Goal: Obtain resource: Download file/media

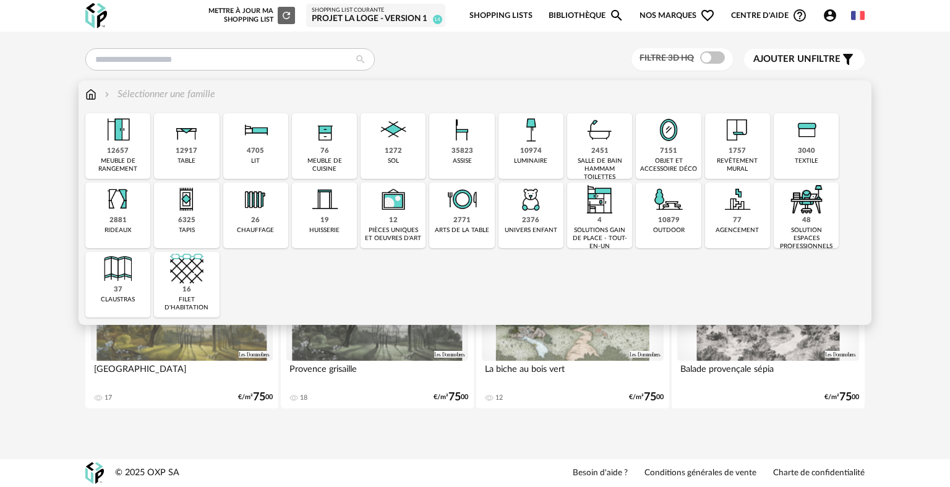
click at [103, 156] on div "12657 meuble de rangement" at bounding box center [117, 146] width 65 height 66
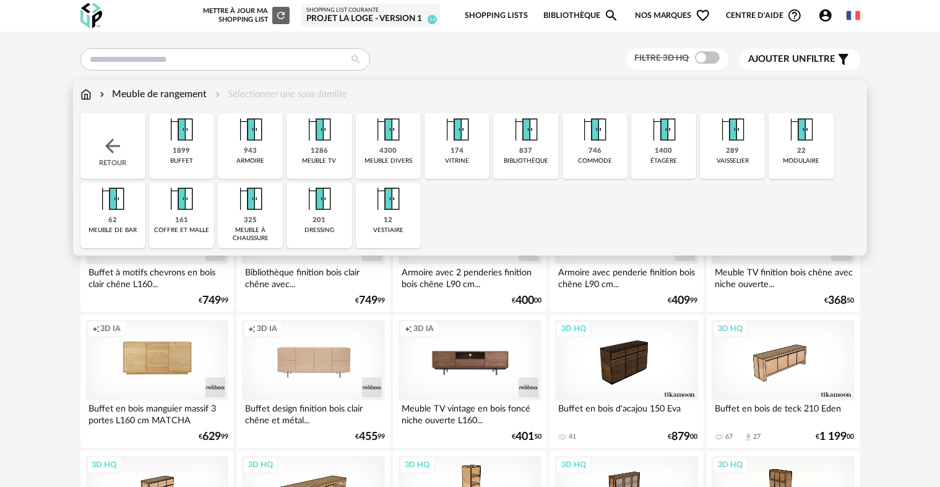
click at [307, 147] on div "1286 meuble tv" at bounding box center [318, 146] width 65 height 66
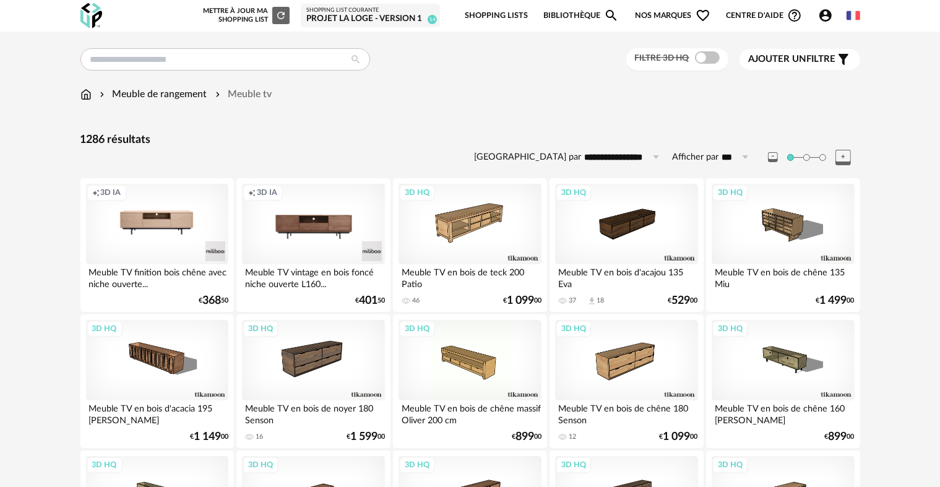
click at [705, 64] on div "Filtre 3D HQ" at bounding box center [677, 59] width 102 height 23
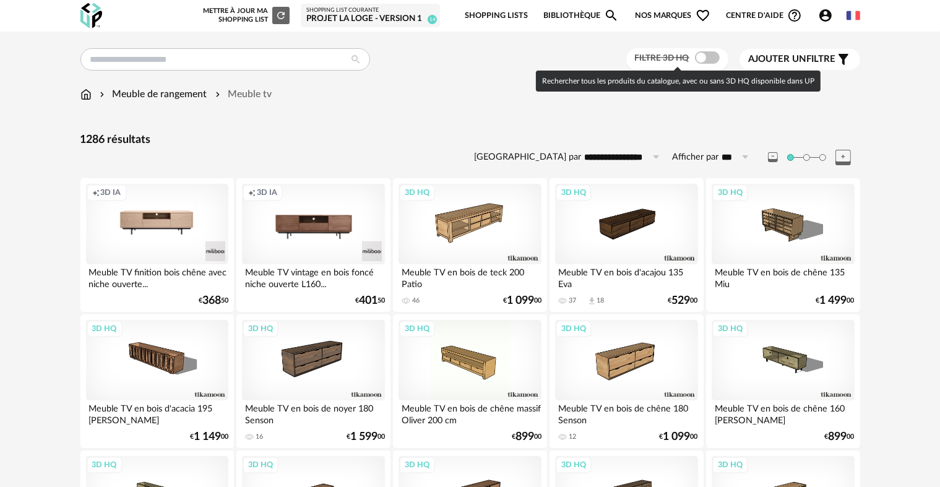
click at [704, 65] on div "Filtre 3D HQ" at bounding box center [677, 59] width 102 height 23
click at [703, 62] on span at bounding box center [707, 57] width 25 height 12
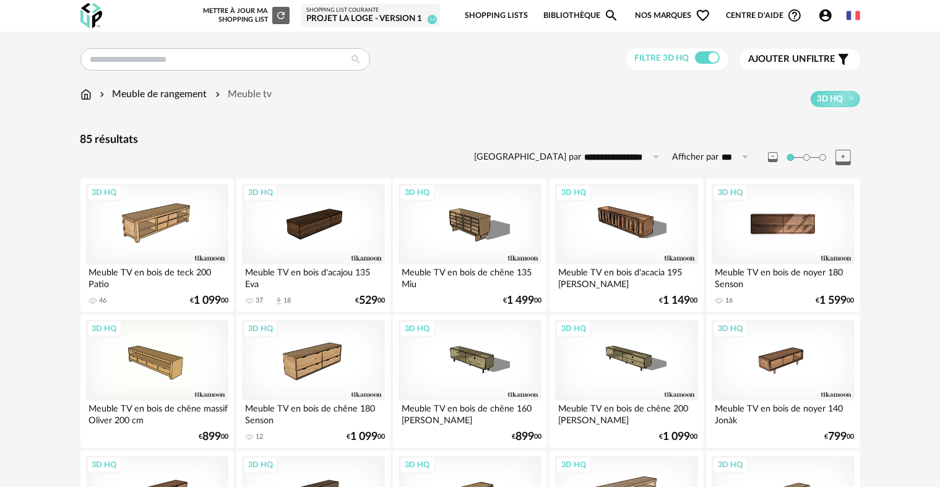
click at [756, 231] on div "3D HQ" at bounding box center [783, 224] width 142 height 80
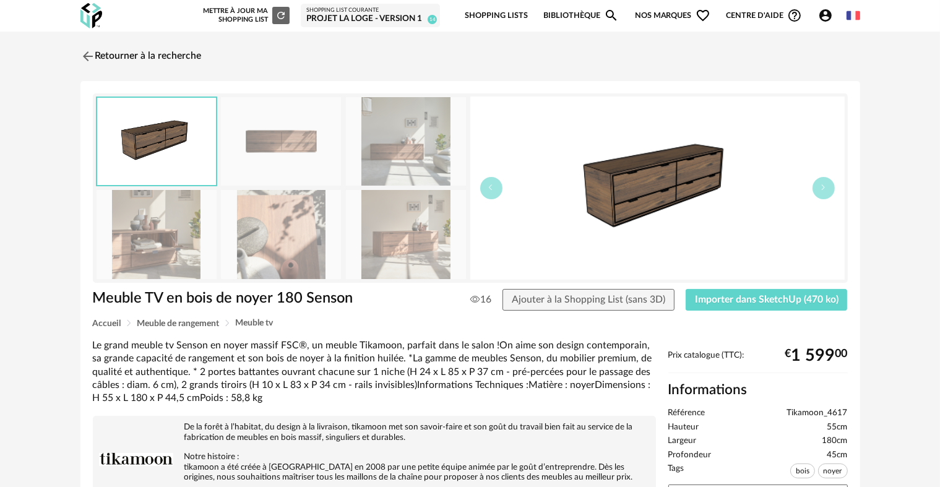
click at [381, 232] on img at bounding box center [406, 234] width 120 height 88
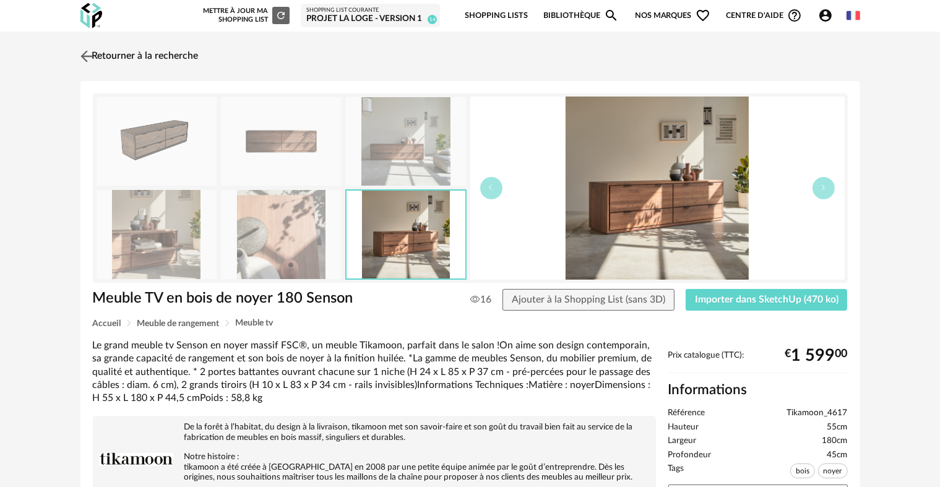
click at [127, 59] on link "Retourner à la recherche" at bounding box center [137, 56] width 121 height 27
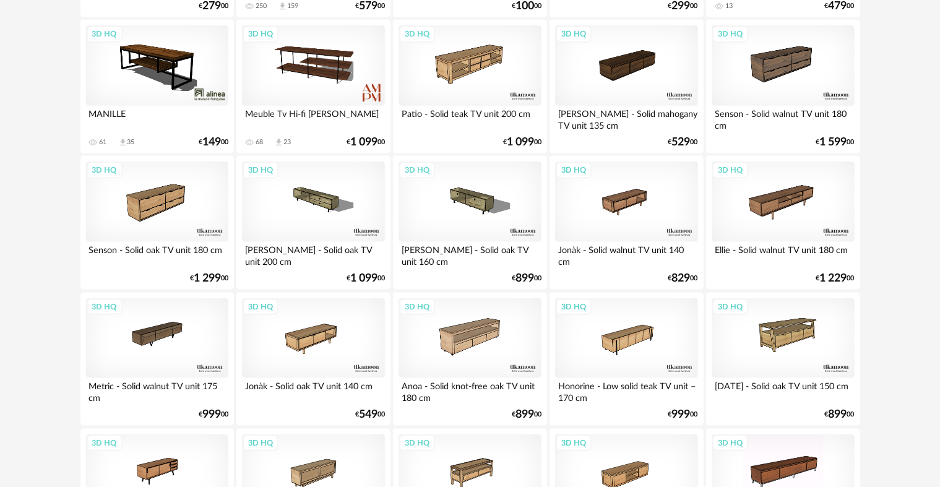
scroll to position [1729, 0]
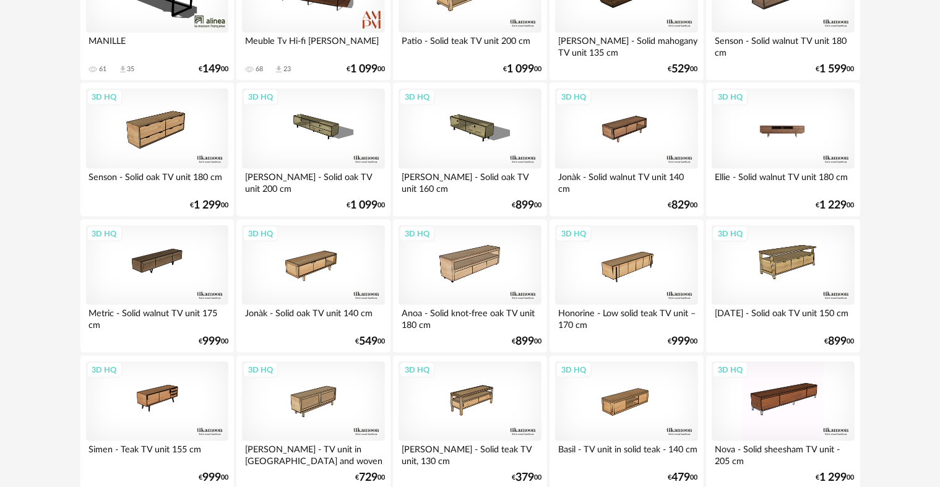
click at [775, 150] on div "3D HQ" at bounding box center [783, 128] width 142 height 80
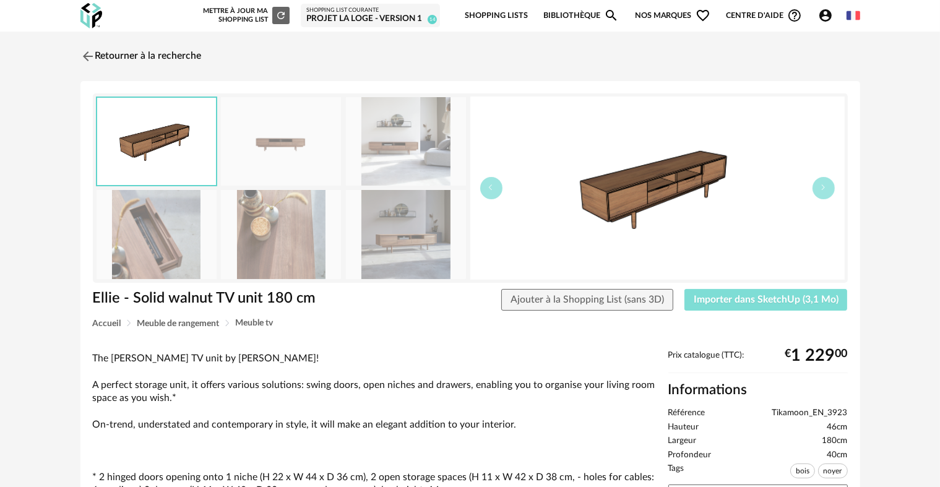
click at [712, 290] on button "Importer dans SketchUp (3,1 Mo)" at bounding box center [765, 300] width 163 height 22
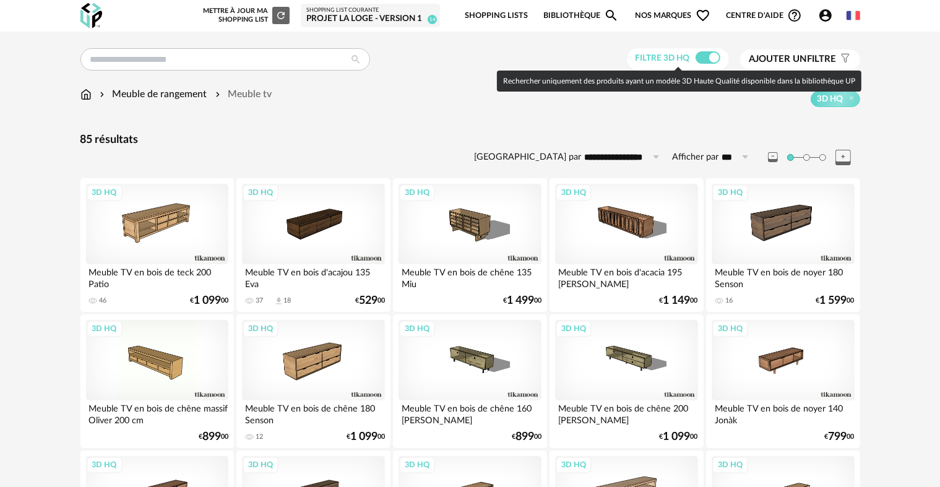
click at [708, 57] on span at bounding box center [707, 57] width 25 height 12
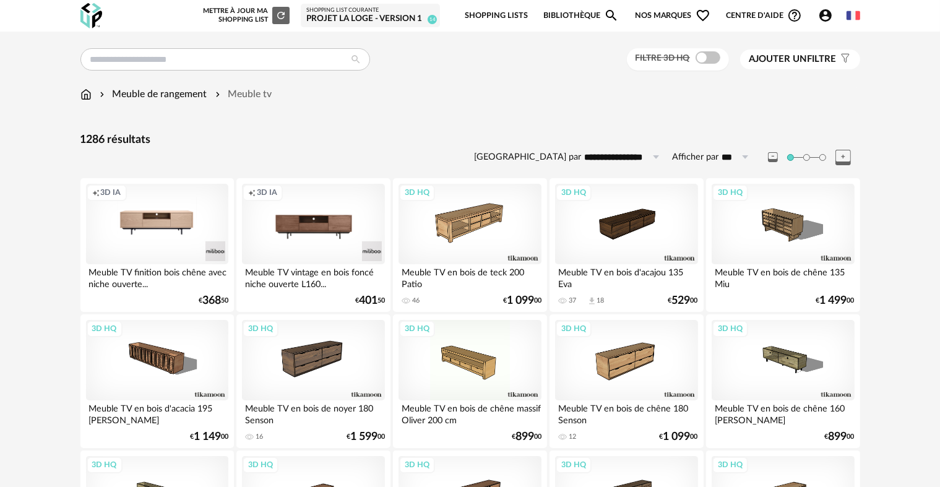
click at [839, 151] on icon at bounding box center [842, 157] width 15 height 15
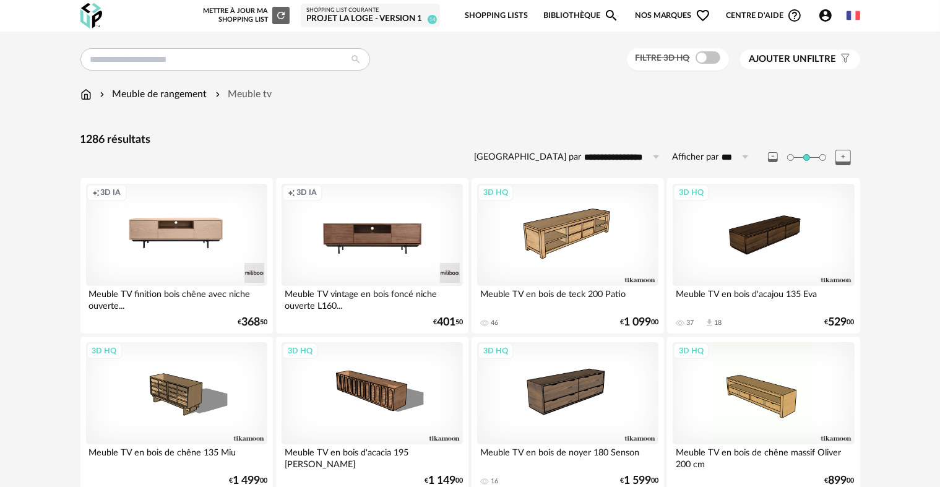
click at [839, 151] on icon at bounding box center [842, 157] width 15 height 15
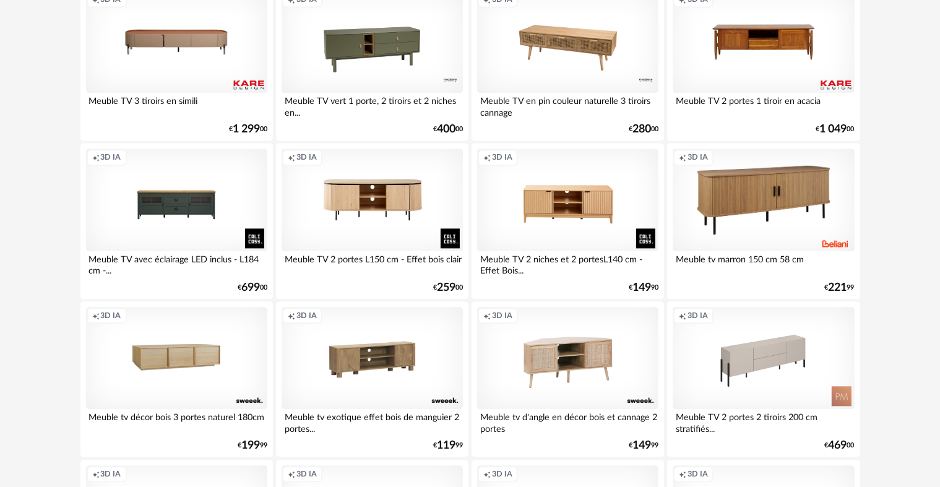
scroll to position [2733, 0]
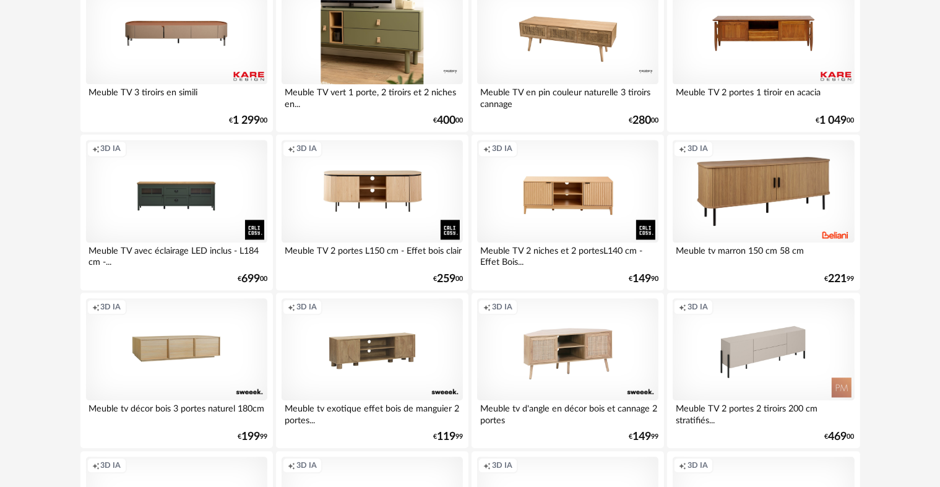
click at [376, 60] on div "Creation icon 3D IA" at bounding box center [373, 33] width 182 height 102
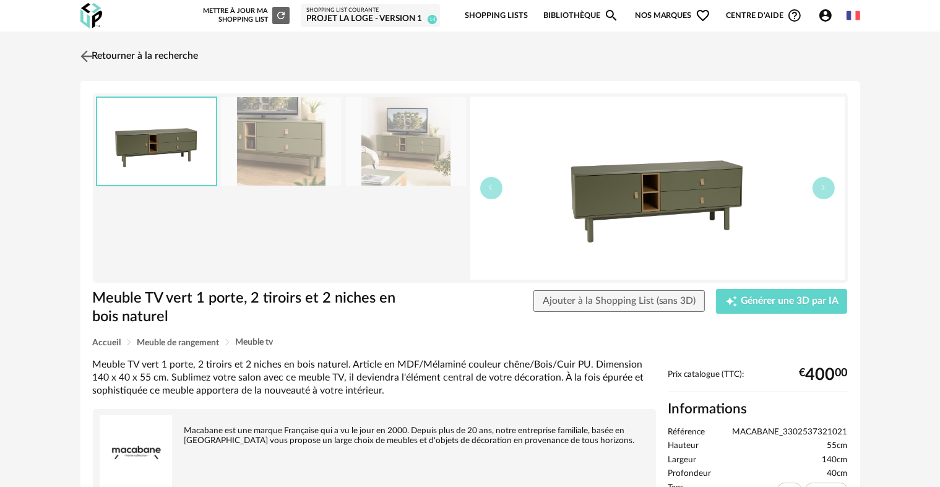
click at [87, 57] on img at bounding box center [86, 56] width 18 height 18
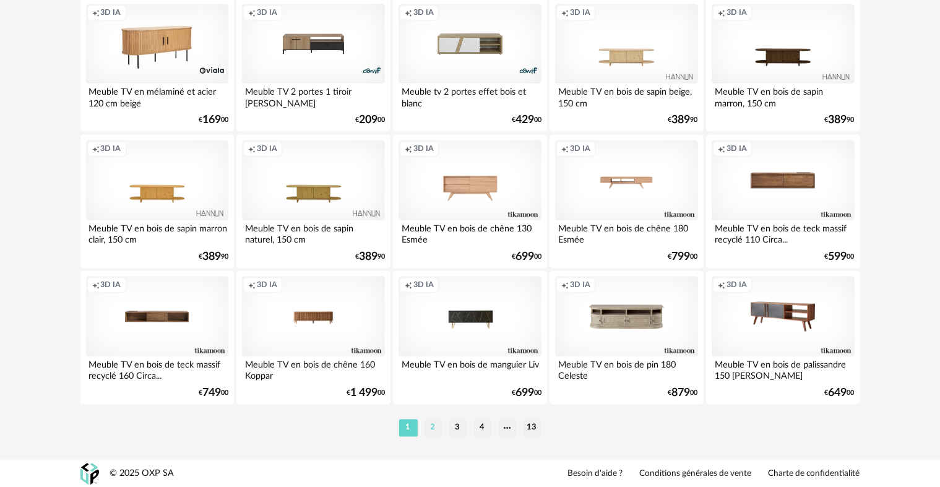
click at [434, 431] on li "2" at bounding box center [433, 427] width 19 height 17
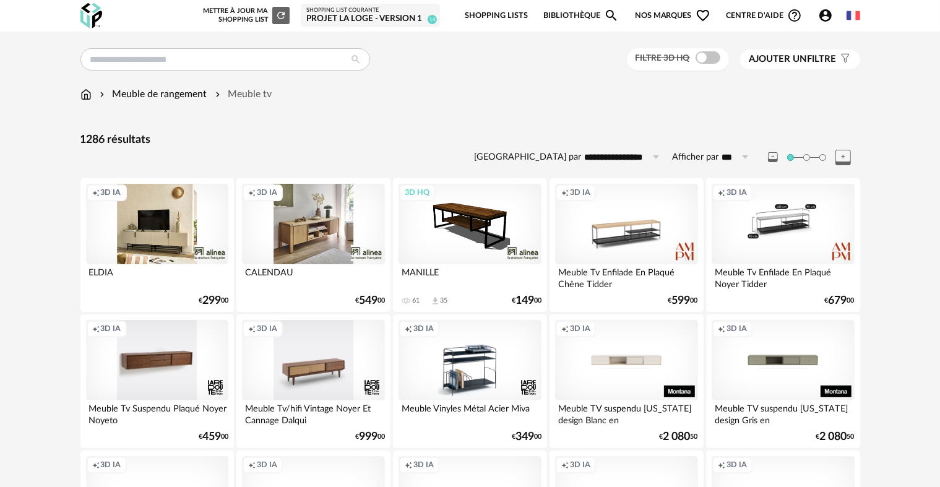
click at [769, 257] on div "Creation icon 3D IA" at bounding box center [783, 224] width 142 height 80
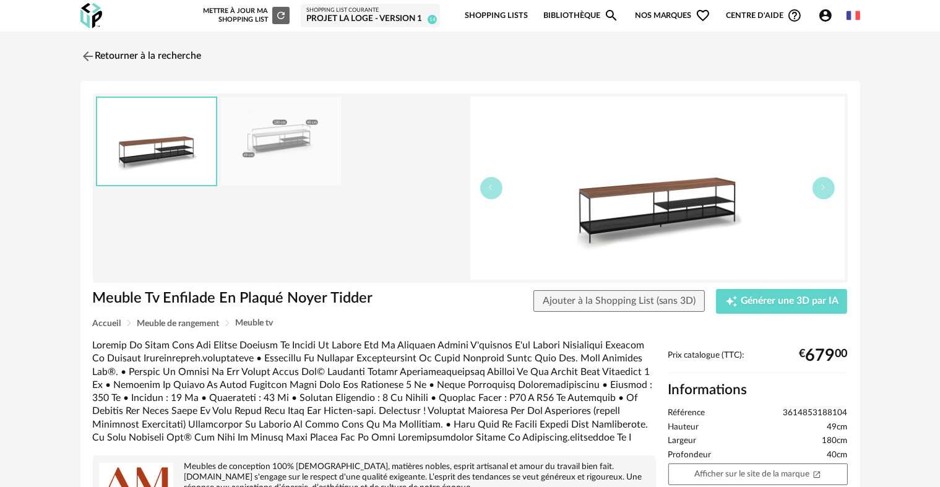
click at [782, 313] on div "Meuble Tv Enfilade En Plaqué Noyer Tidder Ajouter à la Shopping List (sans 3D) …" at bounding box center [470, 304] width 767 height 30
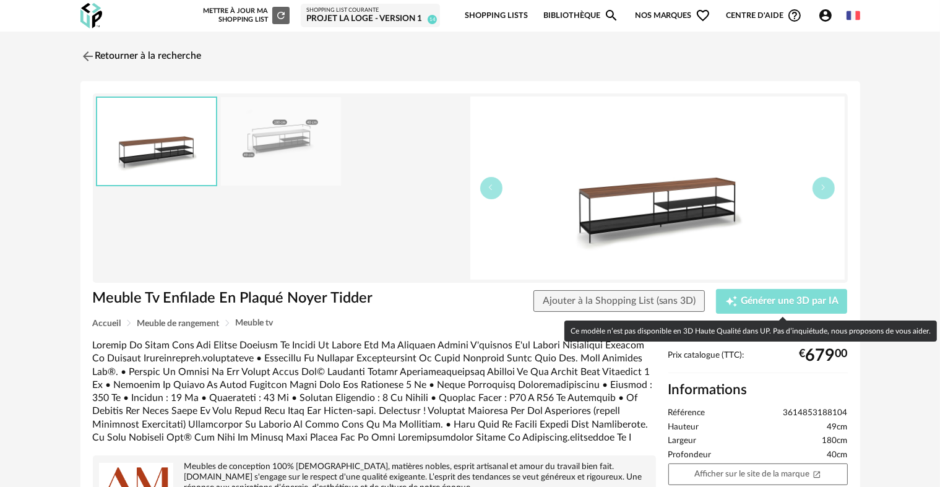
click at [769, 308] on button "Creation icon Générer une 3D par IA" at bounding box center [781, 301] width 131 height 25
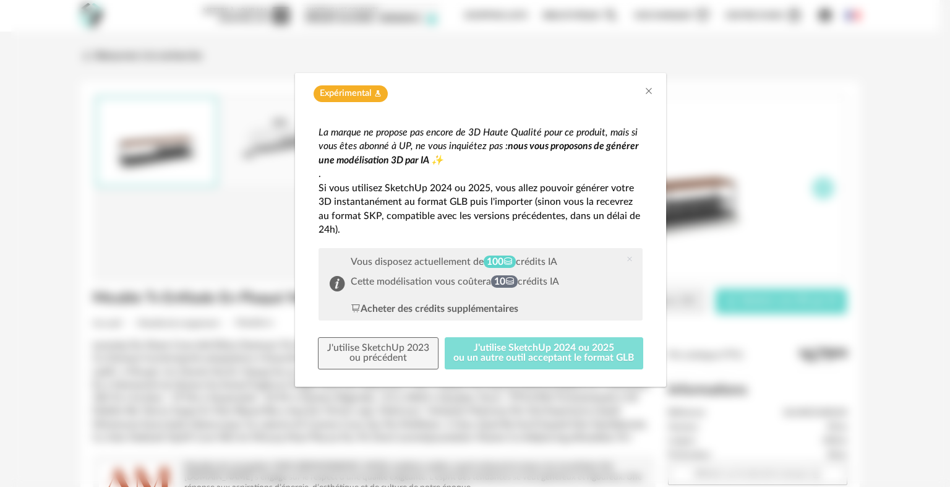
click at [605, 348] on button "J'utilise SketchUp 2024 ou 2025 ou un autre outil acceptant le format GLB" at bounding box center [544, 353] width 199 height 32
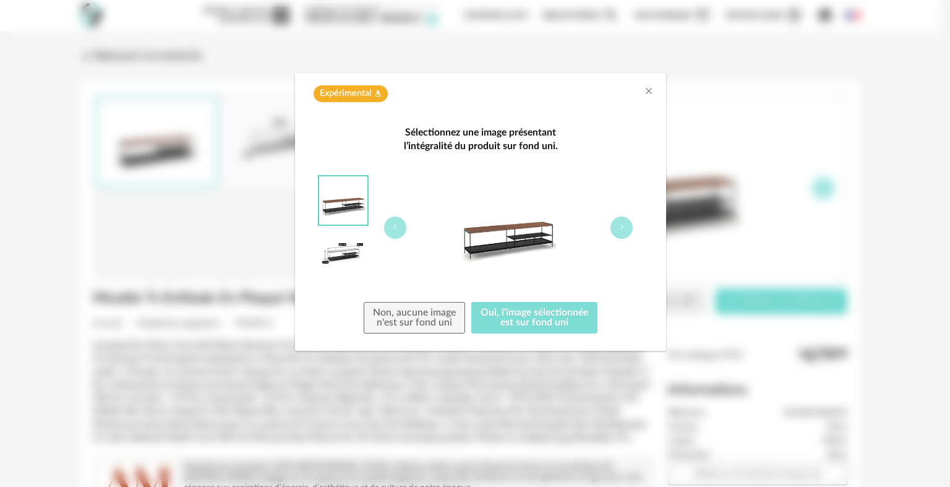
click at [577, 309] on button "Oui, l'image sélectionnée est sur fond uni" at bounding box center [534, 318] width 126 height 32
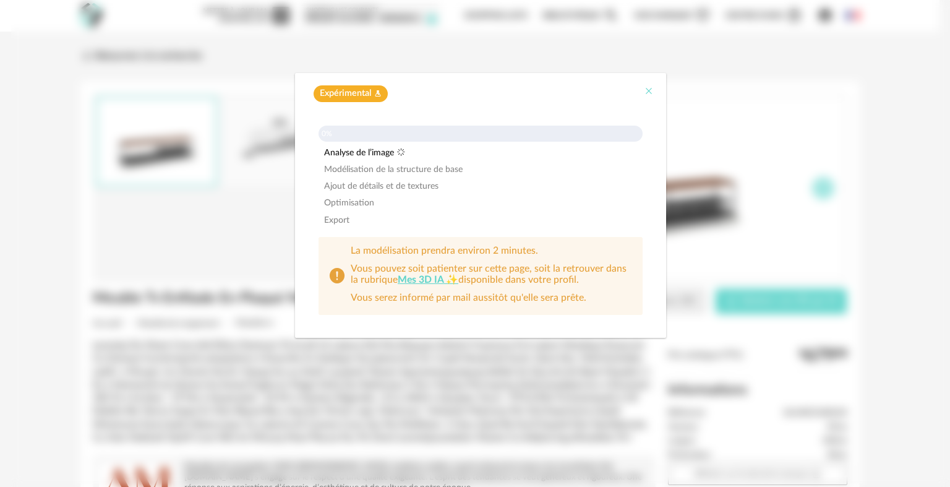
click at [646, 93] on icon "Close" at bounding box center [649, 91] width 10 height 10
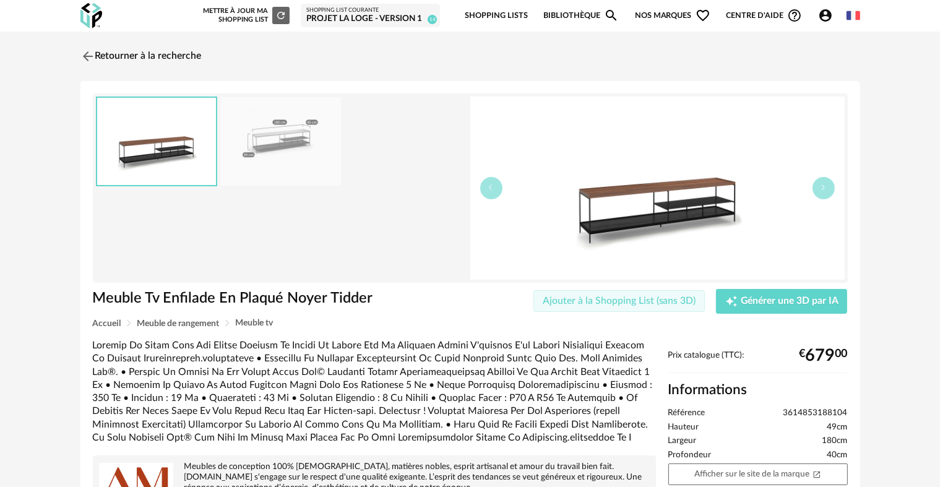
click at [582, 296] on span "Ajouter à la Shopping List (sans 3D)" at bounding box center [619, 301] width 153 height 10
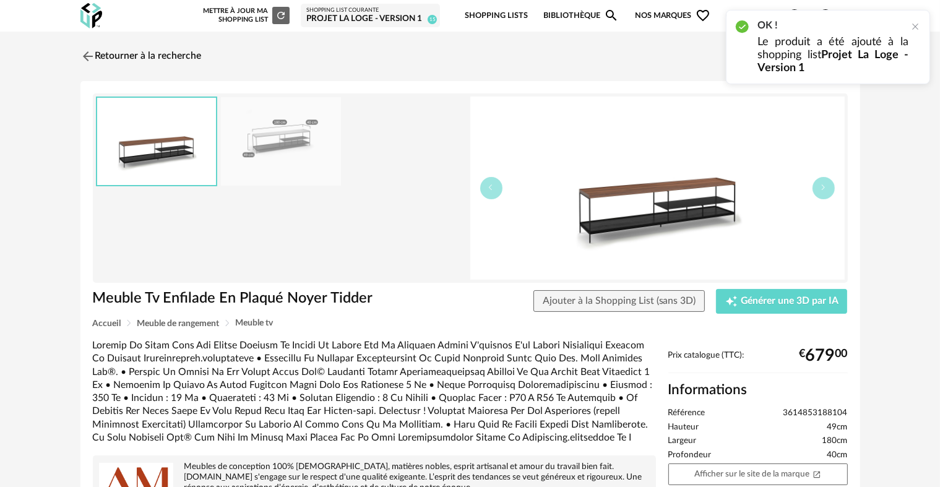
click at [401, 27] on div "Shopping List courante Projet La Loge - Version 1 15" at bounding box center [370, 16] width 139 height 24
click at [397, 12] on div "Shopping List courante" at bounding box center [370, 10] width 128 height 7
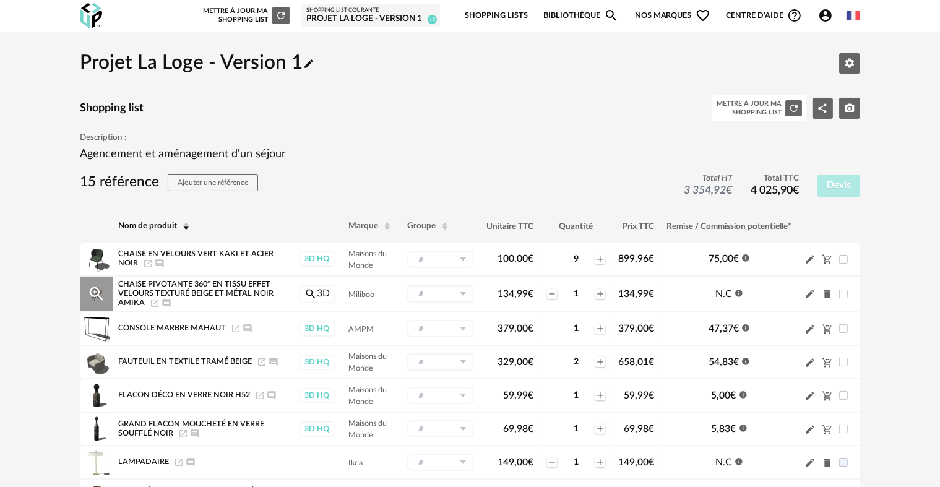
click at [828, 295] on icon "Delete icon" at bounding box center [827, 294] width 7 height 9
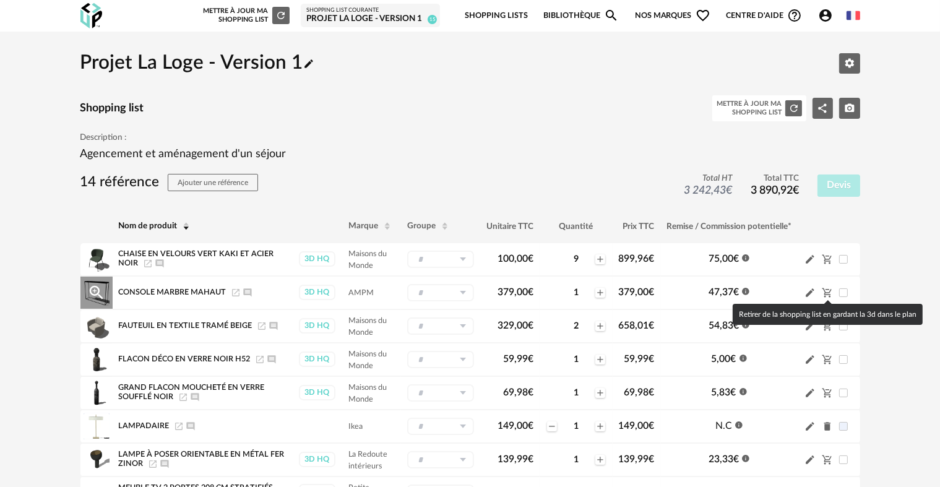
click at [826, 292] on icon "Cart Minus icon" at bounding box center [826, 292] width 9 height 9
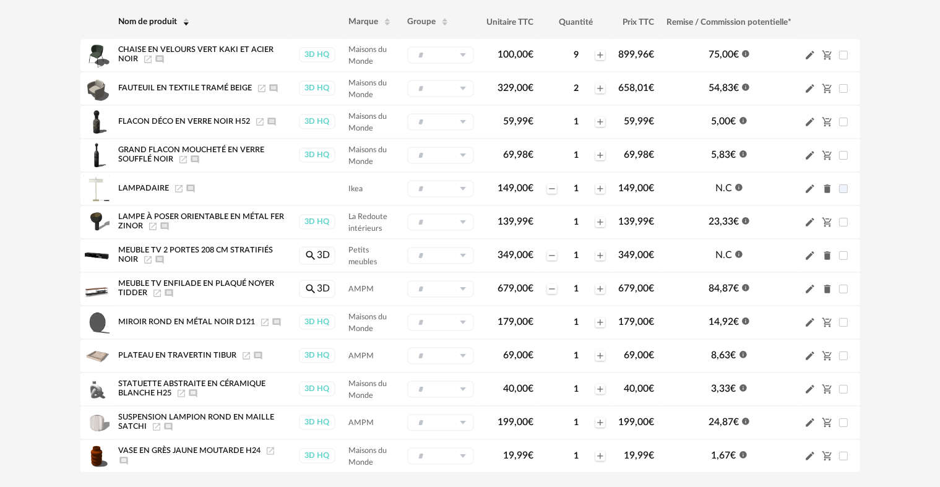
scroll to position [205, 0]
click at [825, 256] on icon "Delete icon" at bounding box center [827, 254] width 7 height 9
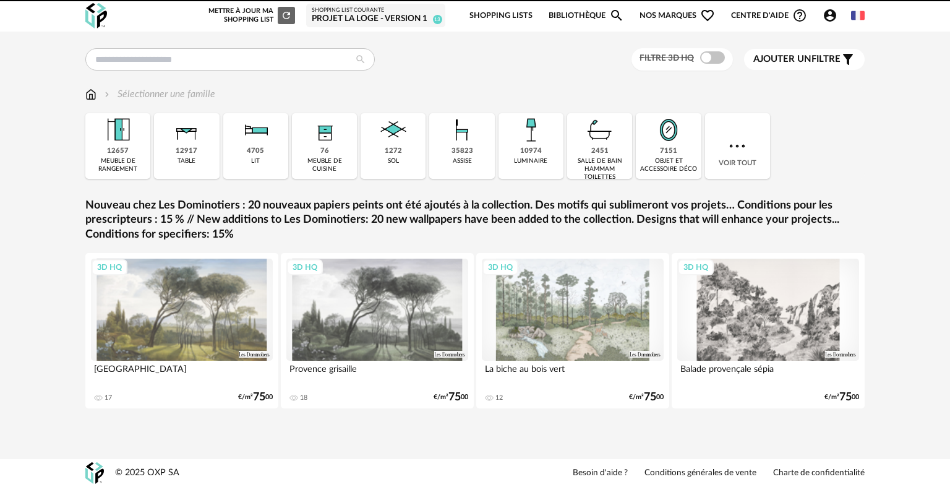
click at [831, 22] on icon "Account Circle icon" at bounding box center [830, 15] width 15 height 15
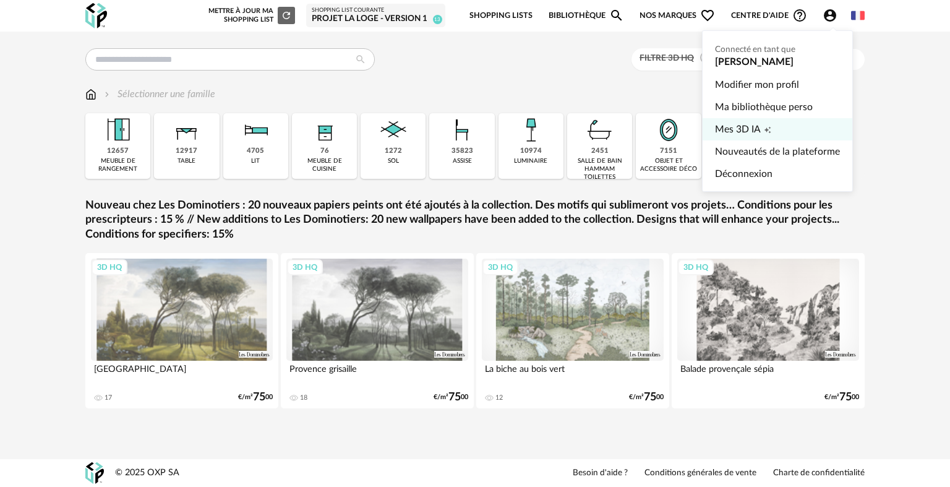
click at [730, 131] on span "Mes 3D IA" at bounding box center [738, 129] width 46 height 22
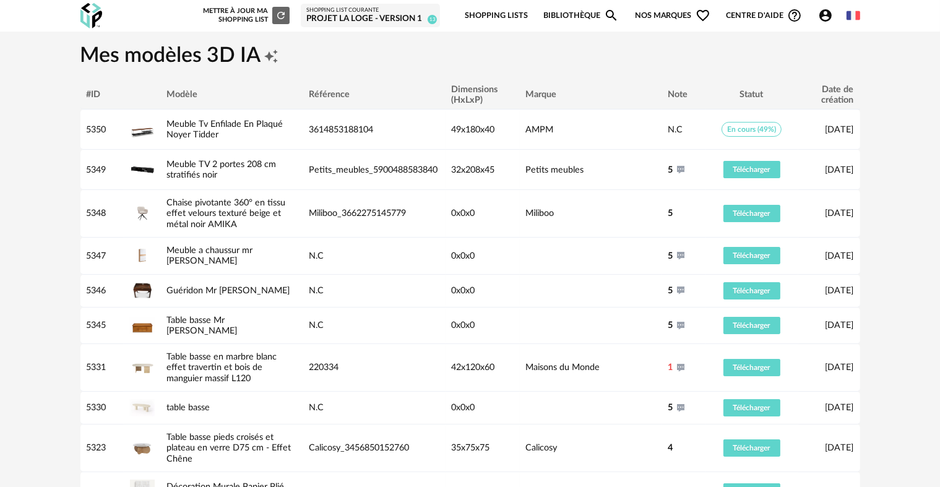
click at [88, 19] on img at bounding box center [91, 15] width 22 height 25
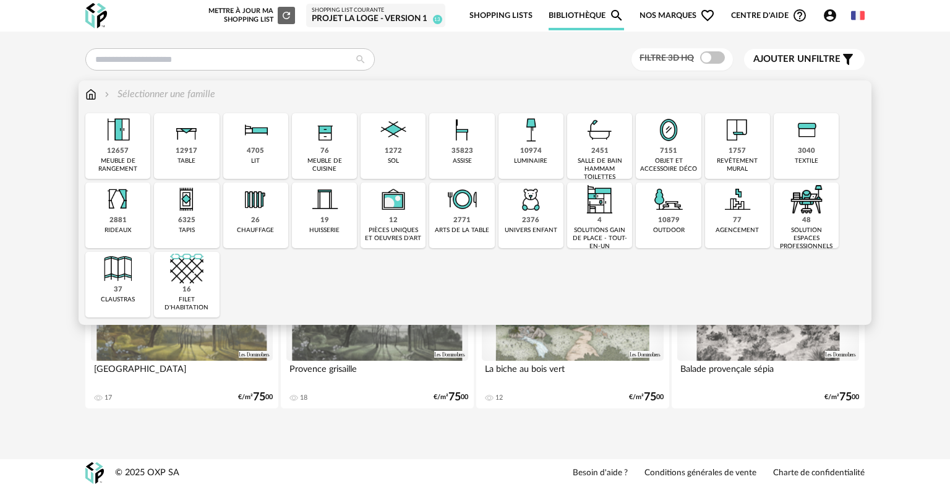
click at [660, 157] on div "objet et accessoire déco" at bounding box center [669, 165] width 58 height 16
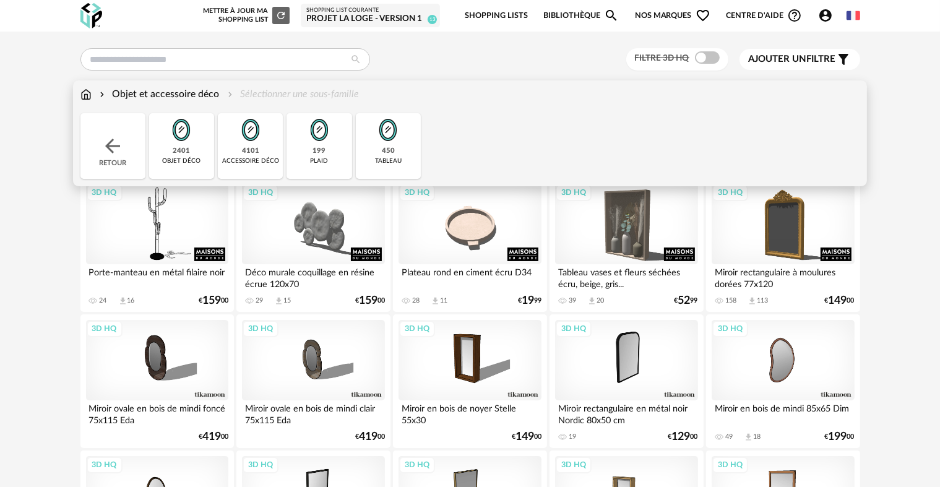
click at [189, 153] on div "2401" at bounding box center [181, 151] width 17 height 9
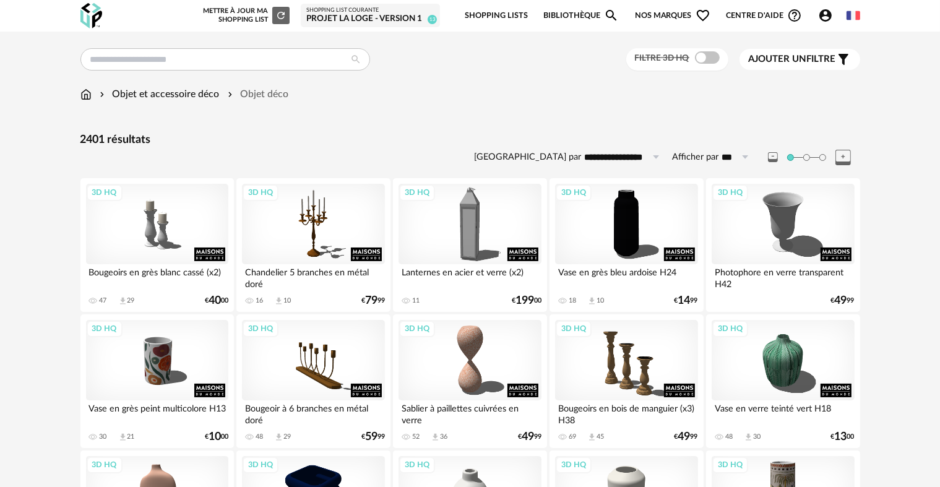
click at [701, 56] on span at bounding box center [707, 57] width 25 height 12
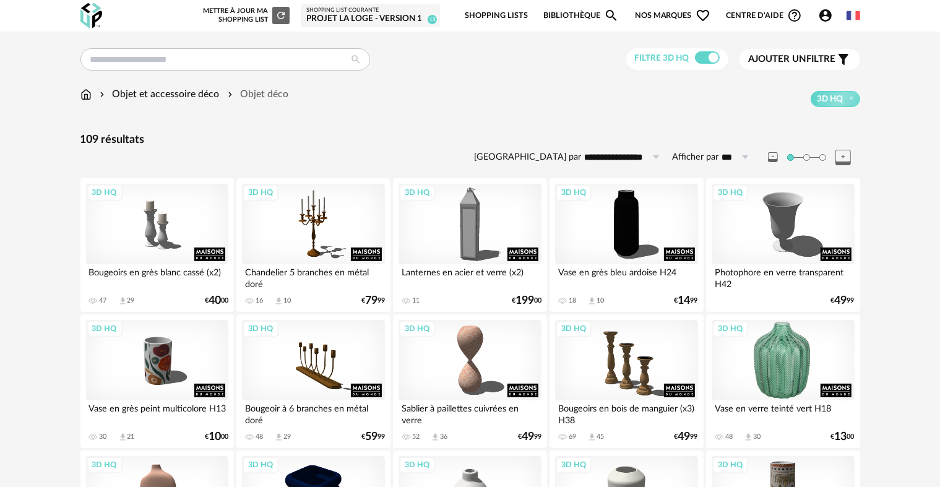
click at [781, 349] on div "3D HQ" at bounding box center [783, 360] width 142 height 80
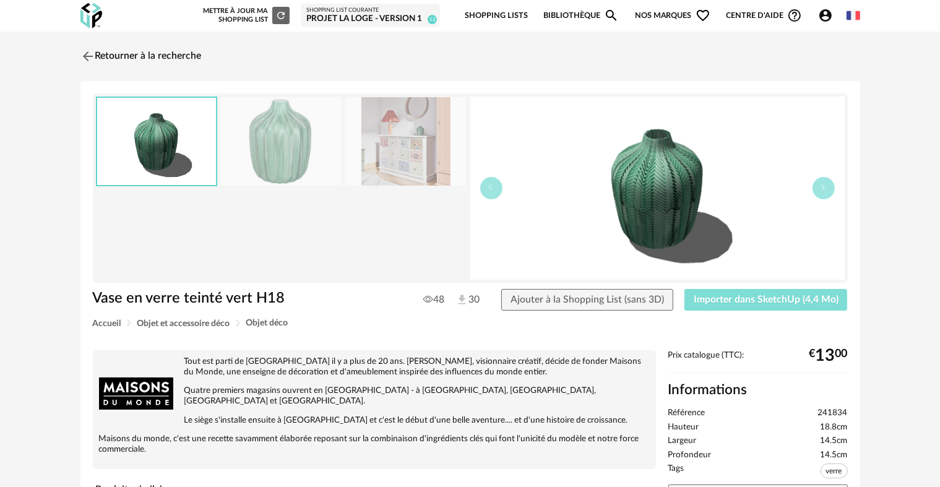
click at [718, 292] on button "Importer dans SketchUp (4,4 Mo)" at bounding box center [765, 300] width 163 height 22
click at [119, 57] on link "Retourner à la recherche" at bounding box center [137, 56] width 121 height 27
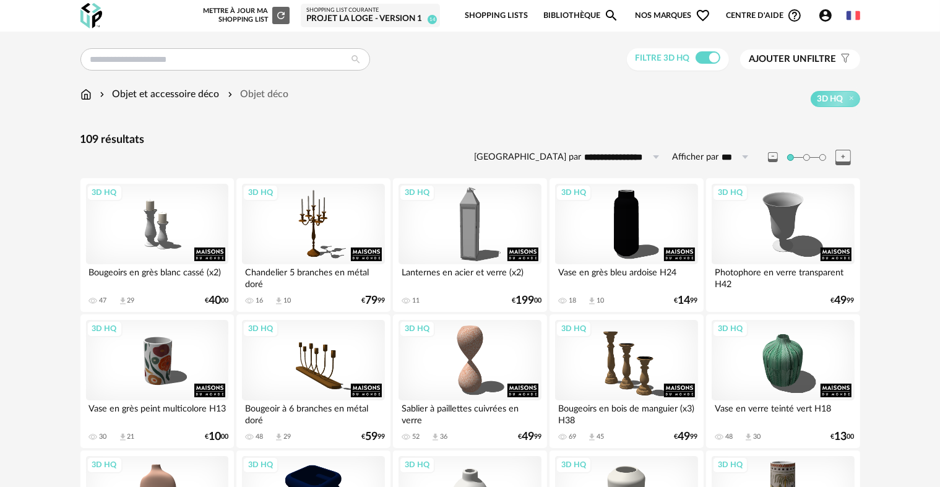
click at [824, 22] on icon "Account Circle icon" at bounding box center [825, 15] width 15 height 15
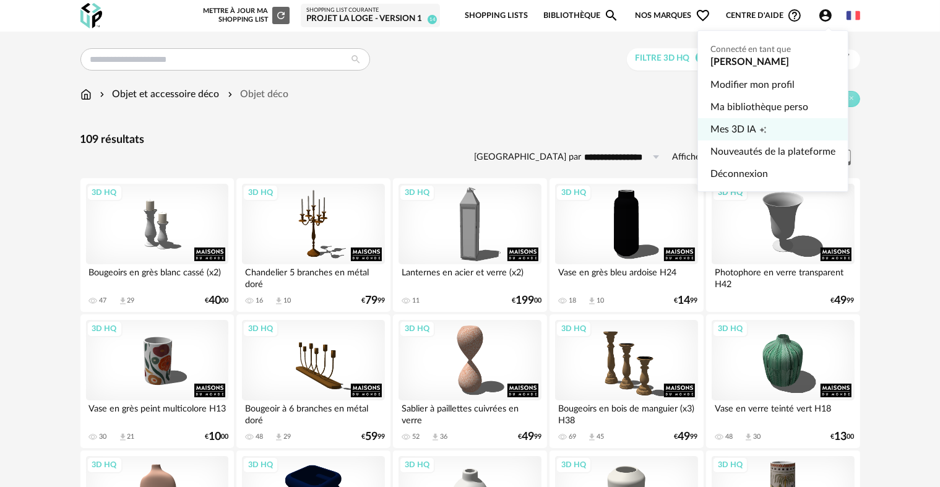
click at [749, 126] on span "Mes 3D IA" at bounding box center [733, 129] width 46 height 22
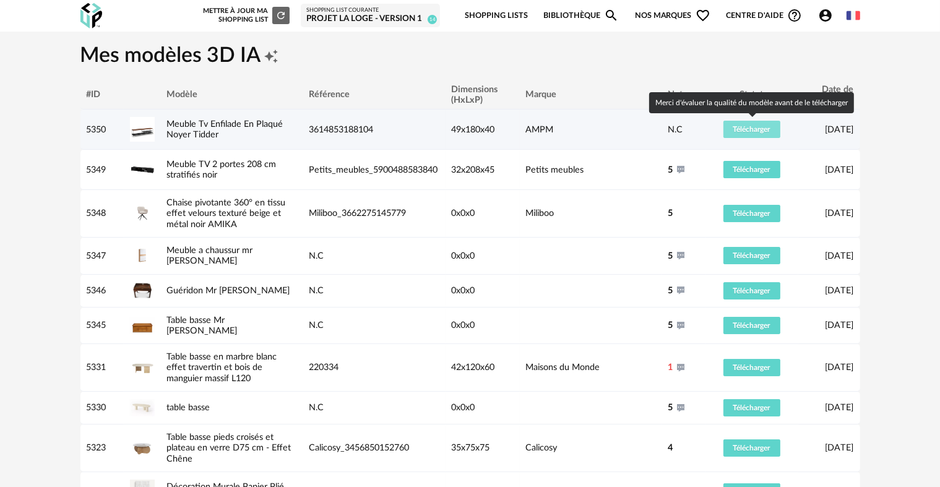
click at [775, 131] on button "Télécharger" at bounding box center [751, 129] width 57 height 17
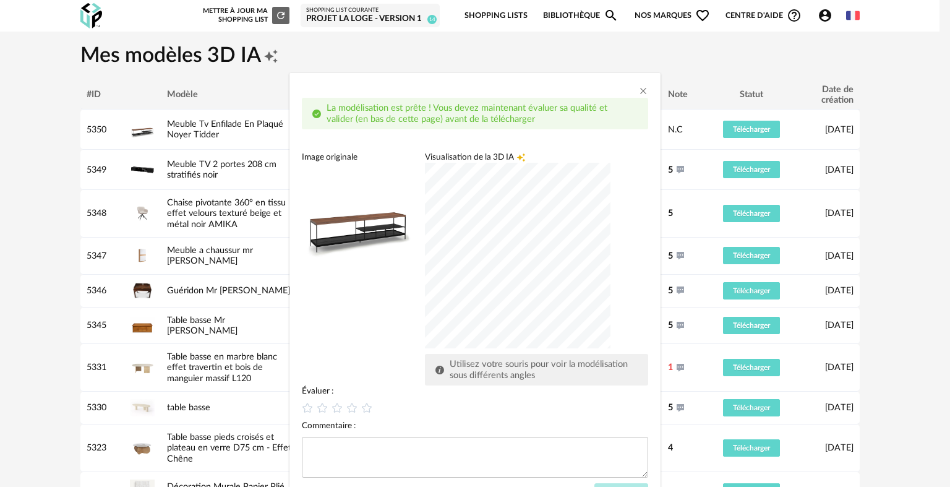
click at [549, 275] on div "dialog" at bounding box center [518, 256] width 186 height 186
click at [361, 409] on icon "dialog" at bounding box center [367, 408] width 13 height 13
click at [603, 483] on button "Envoyer" at bounding box center [622, 494] width 54 height 22
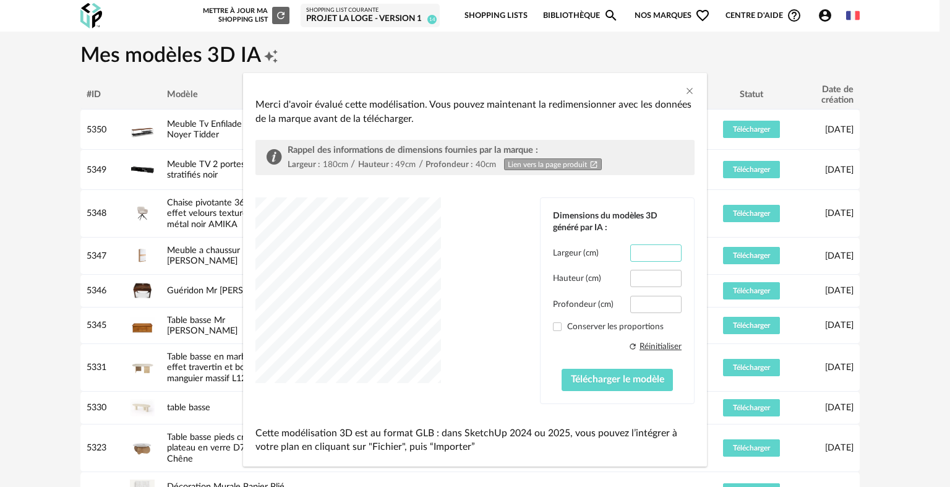
drag, startPoint x: 632, startPoint y: 252, endPoint x: 686, endPoint y: 258, distance: 54.1
click at [686, 258] on div "Dimensions du modèles 3D généré par IA : Largeur (cm) ***** Hauteur (cm) **** P…" at bounding box center [617, 300] width 153 height 205
type input "***"
drag, startPoint x: 629, startPoint y: 310, endPoint x: 684, endPoint y: 302, distance: 55.7
click at [684, 302] on div "Dimensions du modèles 3D généré par IA : Largeur (cm) *** Hauteur (cm) **** Pro…" at bounding box center [617, 300] width 153 height 205
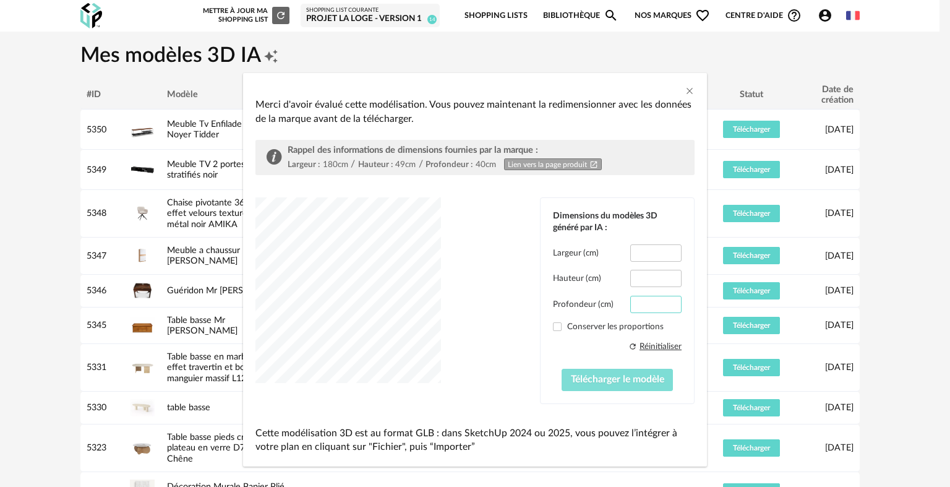
type input "**"
click at [574, 386] on button "Télécharger le modèle" at bounding box center [618, 380] width 112 height 22
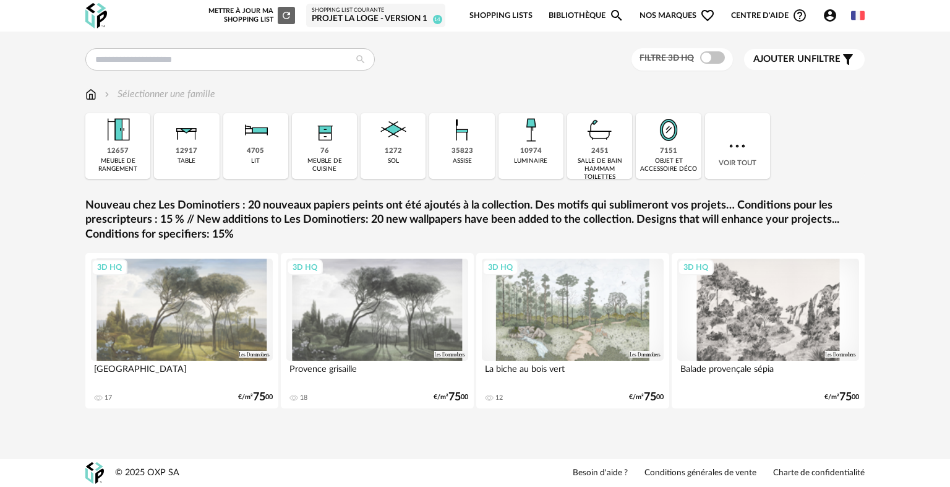
click at [283, 30] on div "Nouvelle shopping list Mettre à jour ma Shopping List Refresh icon Shopping Lis…" at bounding box center [475, 16] width 802 height 32
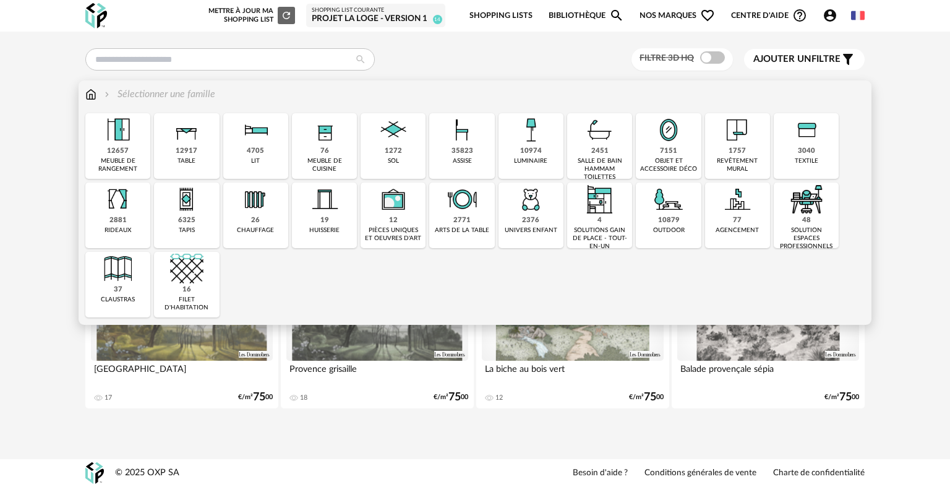
click at [131, 166] on div "meuble de rangement" at bounding box center [118, 165] width 58 height 16
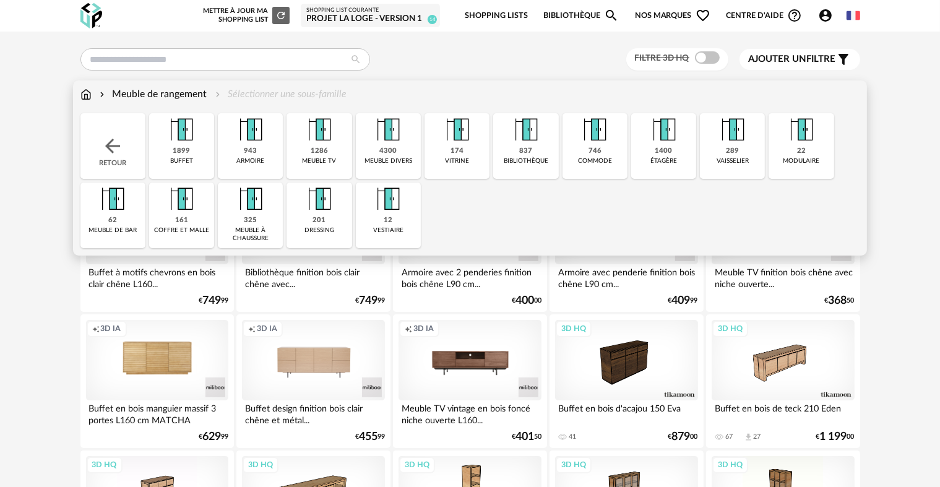
click at [572, 147] on div "746 commode" at bounding box center [594, 146] width 65 height 66
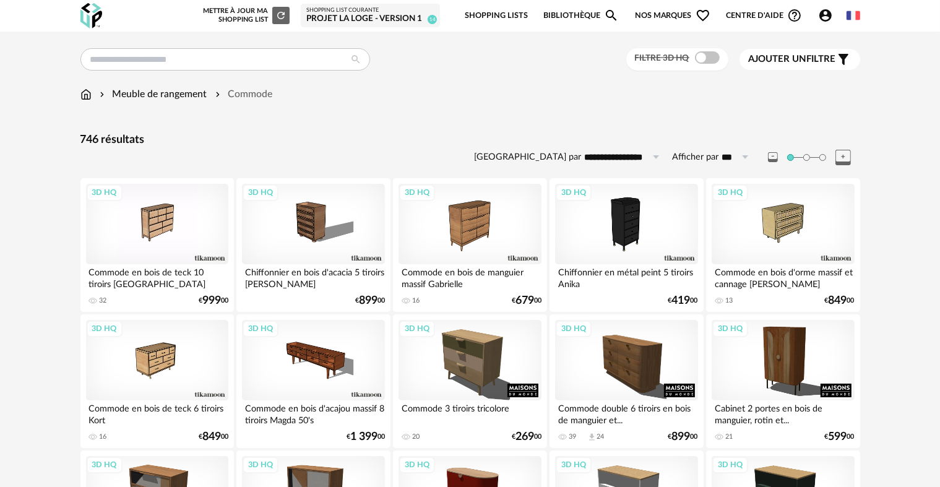
click at [177, 93] on div "Meuble de rangement" at bounding box center [152, 94] width 110 height 14
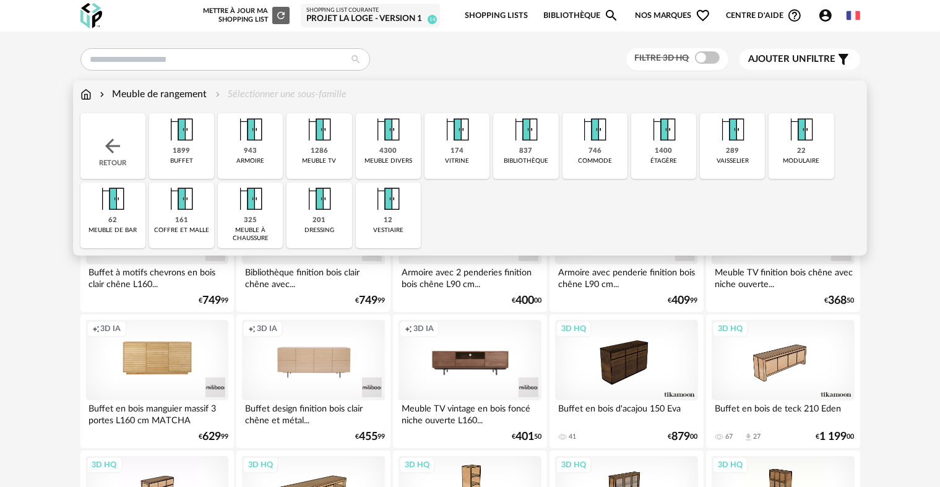
click at [197, 147] on div "1899 buffet" at bounding box center [181, 146] width 65 height 66
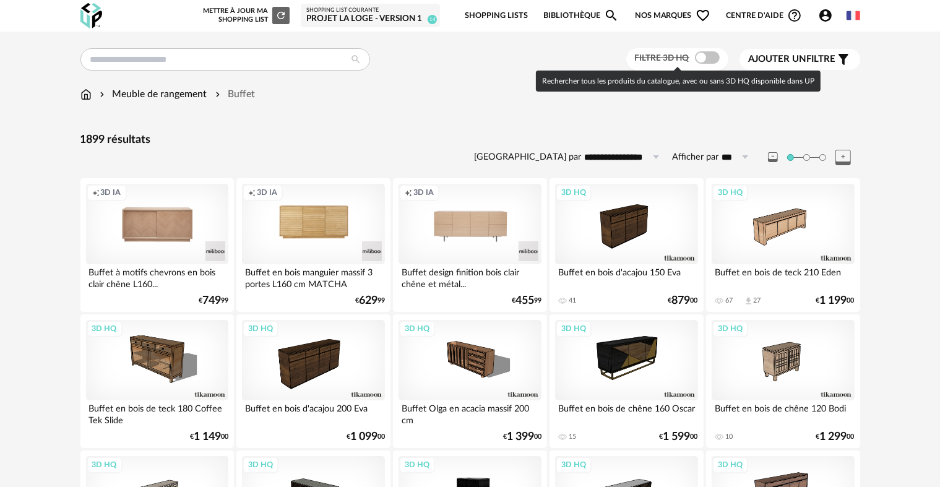
click at [714, 54] on span at bounding box center [707, 57] width 25 height 12
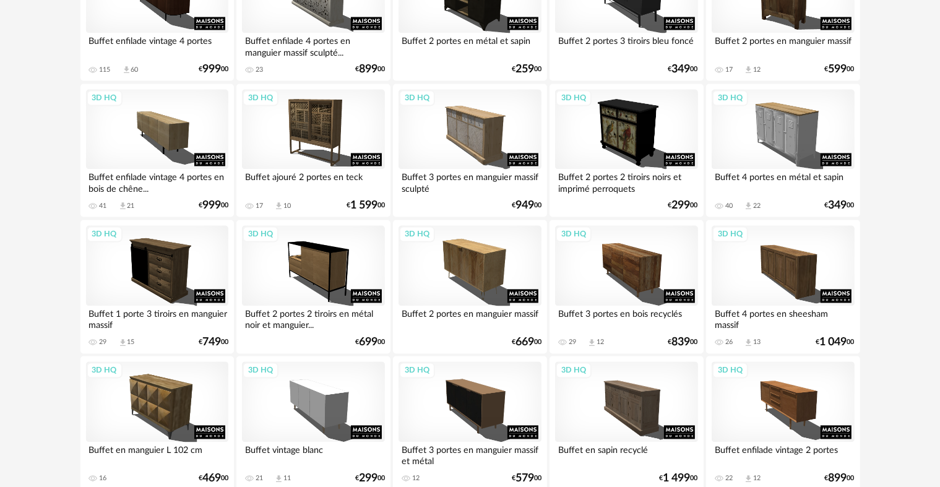
scroll to position [2495, 0]
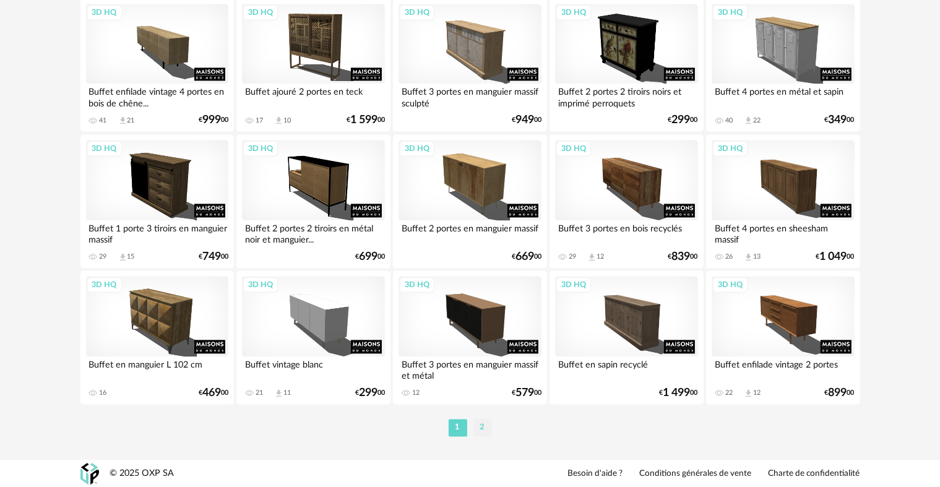
click at [480, 432] on li "2" at bounding box center [482, 427] width 19 height 17
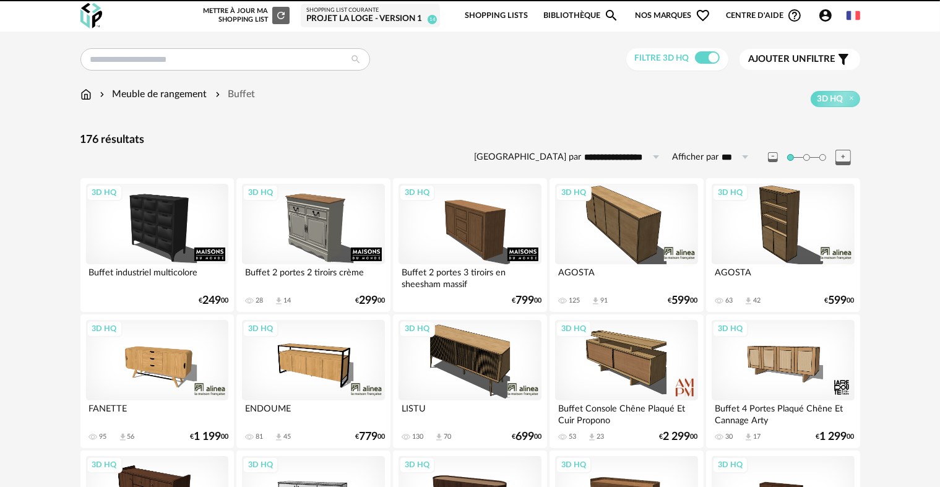
click at [95, 94] on div "Meuble de rangement Buffet" at bounding box center [167, 94] width 175 height 14
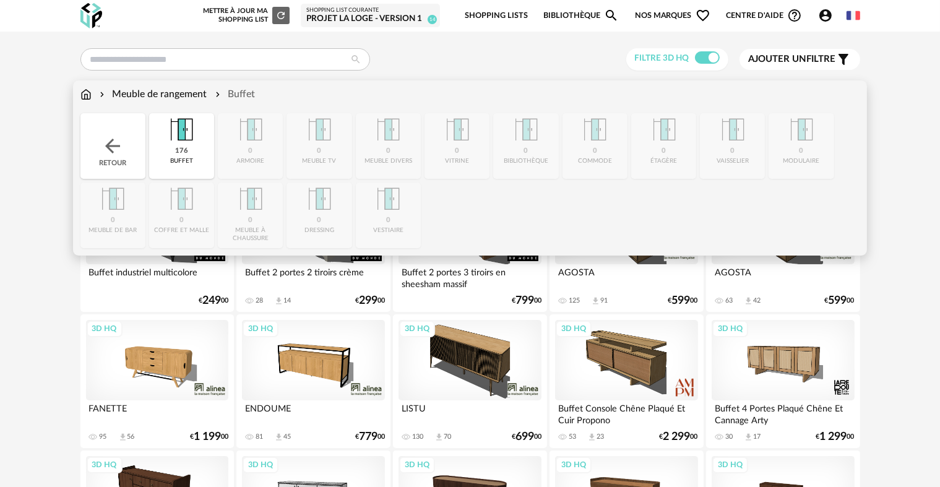
click at [79, 98] on div "Meuble de rangement Buffet Close icon Retour 176 buffet 0 armoire 0 meuble tv 0…" at bounding box center [470, 167] width 794 height 175
click at [80, 98] on img at bounding box center [85, 94] width 11 height 14
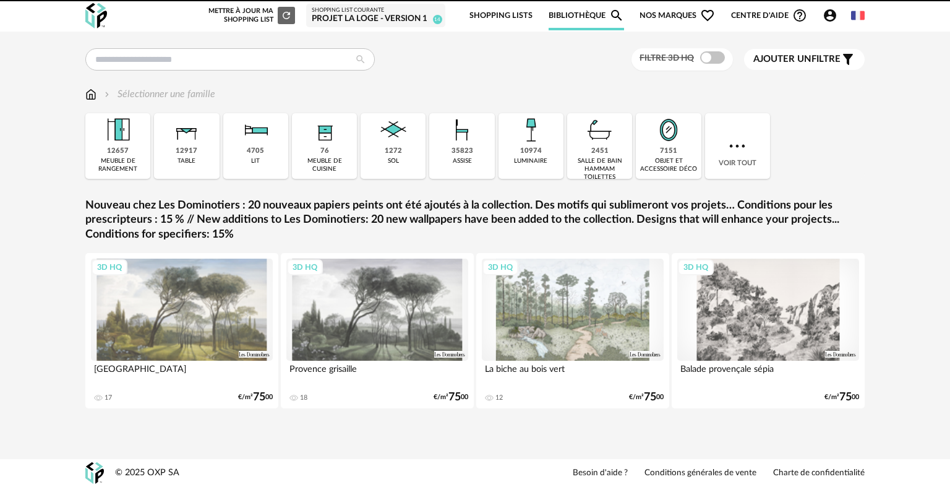
click at [91, 94] on img at bounding box center [90, 94] width 11 height 14
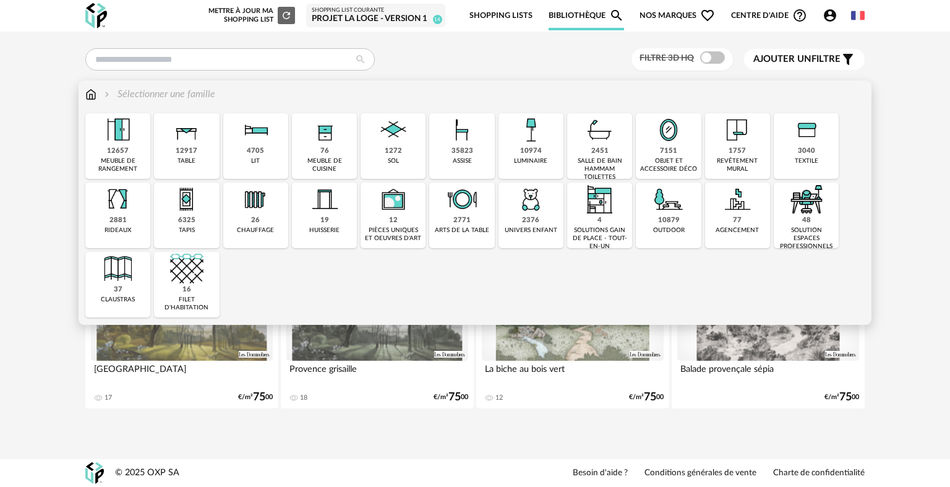
click at [794, 154] on div "3040 textile" at bounding box center [806, 146] width 65 height 66
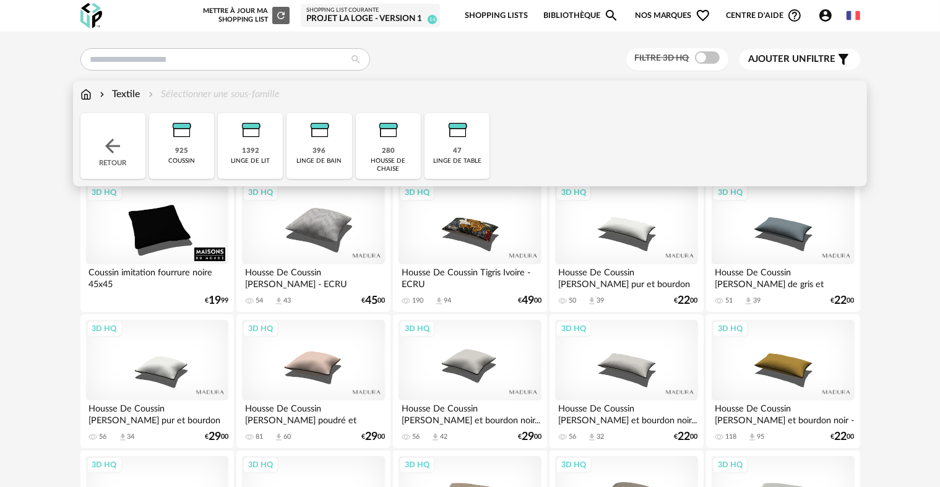
click at [176, 153] on div "925" at bounding box center [181, 151] width 13 height 9
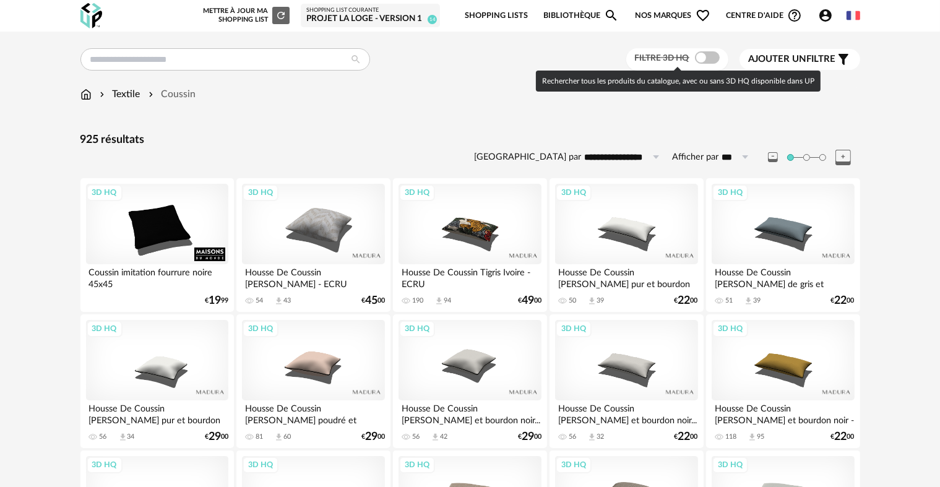
click at [708, 61] on span at bounding box center [707, 57] width 25 height 12
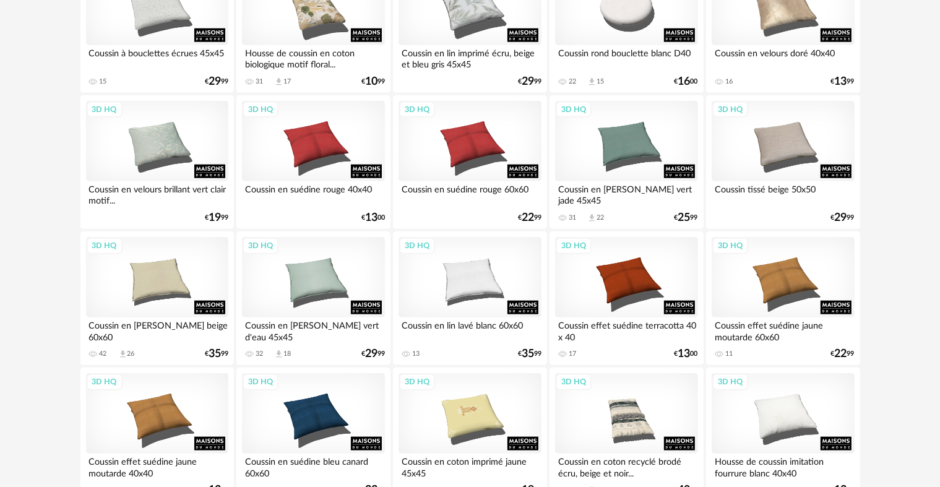
scroll to position [1544, 0]
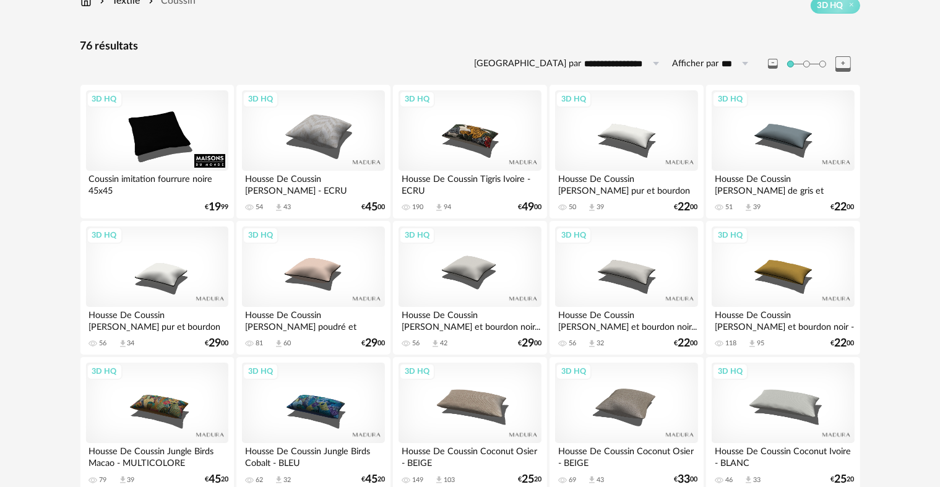
scroll to position [0, 0]
